Goal: Consume media (video, audio): Consume media (video, audio)

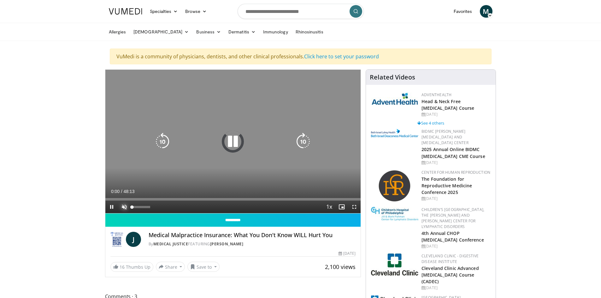
click at [122, 210] on span "Video Player" at bounding box center [124, 207] width 13 height 13
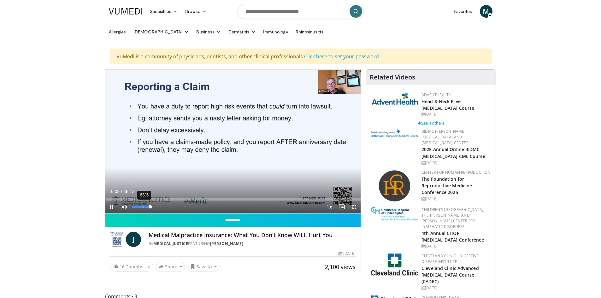
click at [143, 205] on div "63%" at bounding box center [141, 207] width 22 height 13
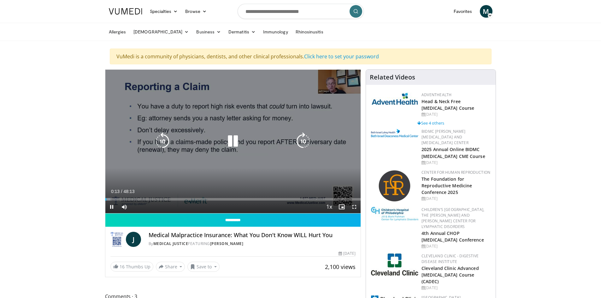
click at [235, 141] on icon "Video Player" at bounding box center [233, 141] width 18 height 18
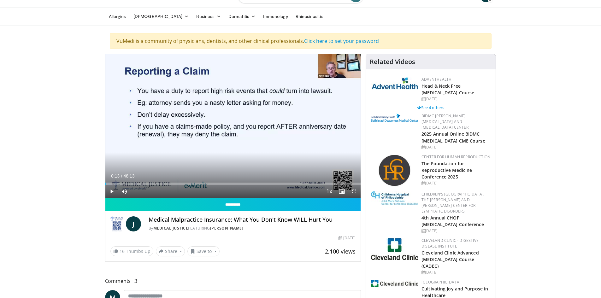
scroll to position [126, 0]
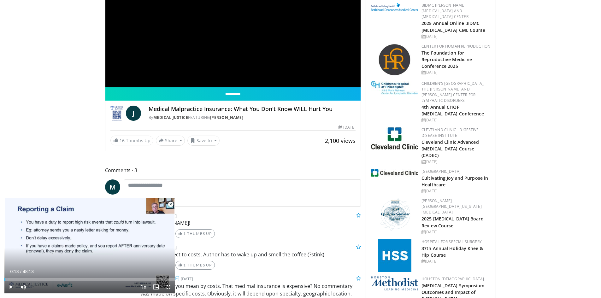
click at [171, 204] on span "Video Player" at bounding box center [170, 204] width 13 height 13
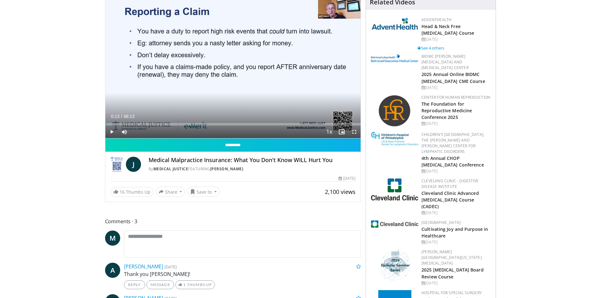
scroll to position [0, 0]
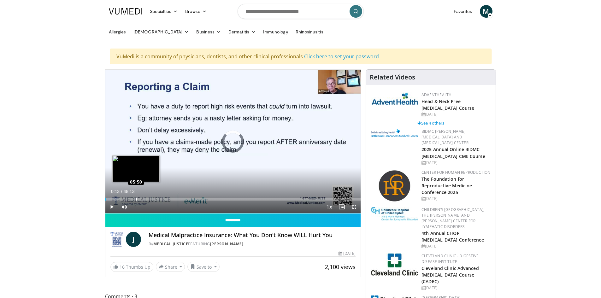
click at [136, 198] on div "Loaded : 2.05% 05:50 05:50" at bounding box center [232, 199] width 255 height 3
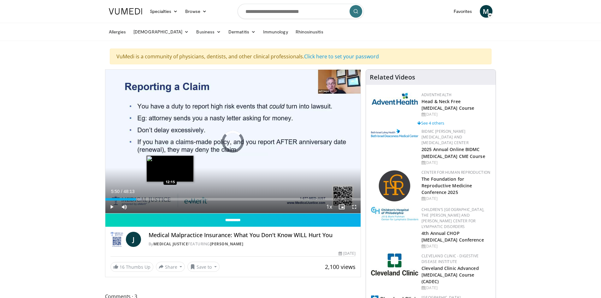
click at [170, 197] on div "Loaded : 14.40% 05:50 12:15" at bounding box center [232, 198] width 255 height 6
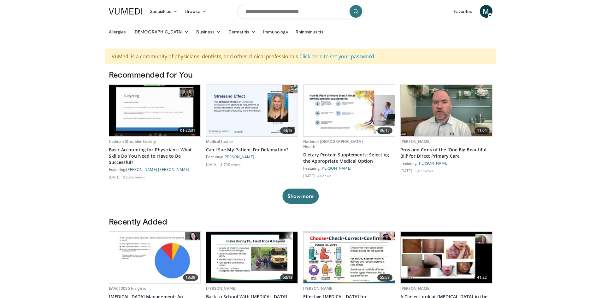
click at [489, 14] on icon at bounding box center [489, 15] width 4 height 4
click at [448, 65] on link "Settings" at bounding box center [453, 62] width 75 height 10
